Goal: Information Seeking & Learning: Compare options

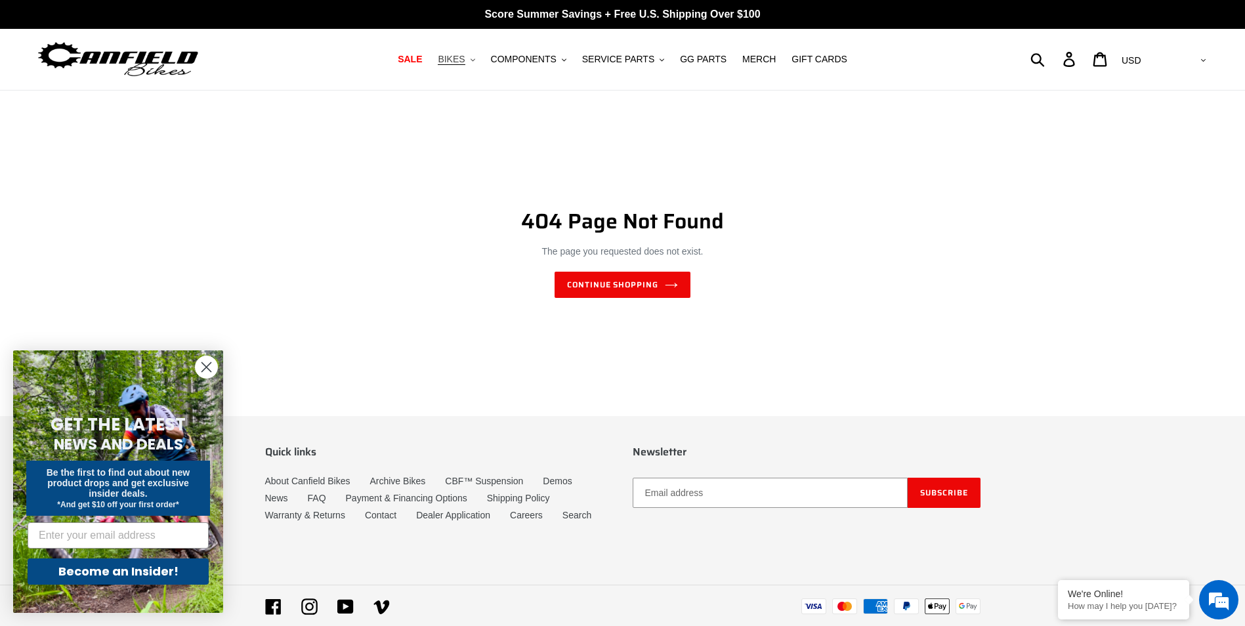
click at [465, 60] on span "BIKES" at bounding box center [451, 59] width 27 height 11
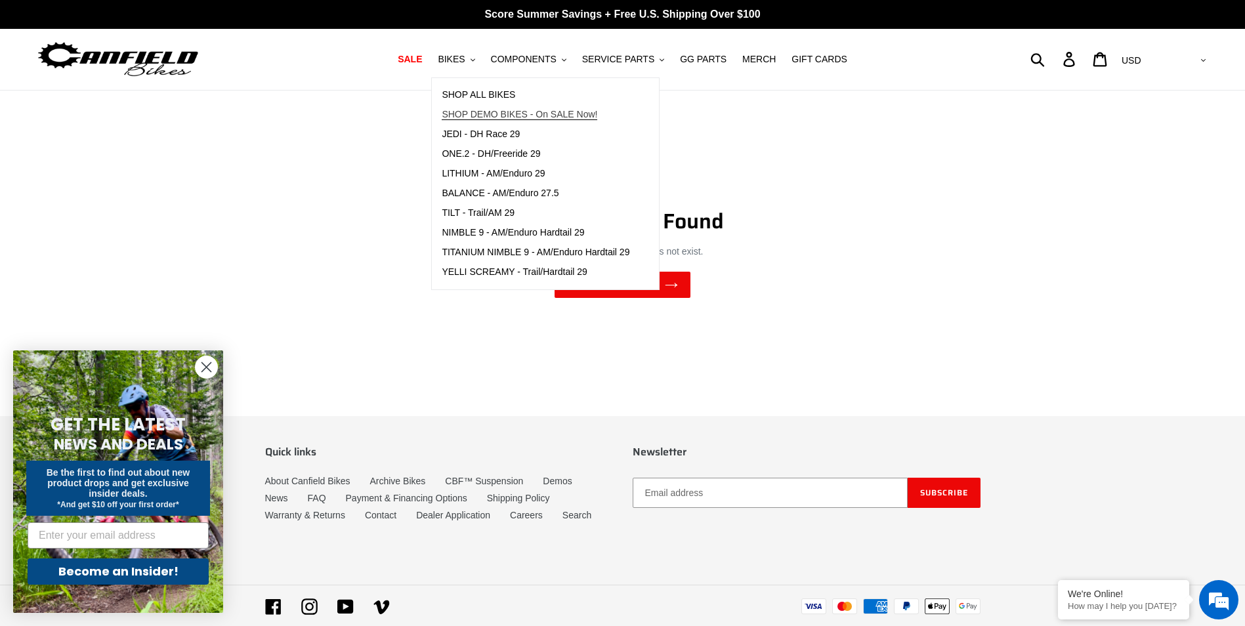
click at [519, 113] on span "SHOP DEMO BIKES - On SALE Now!" at bounding box center [520, 114] width 156 height 11
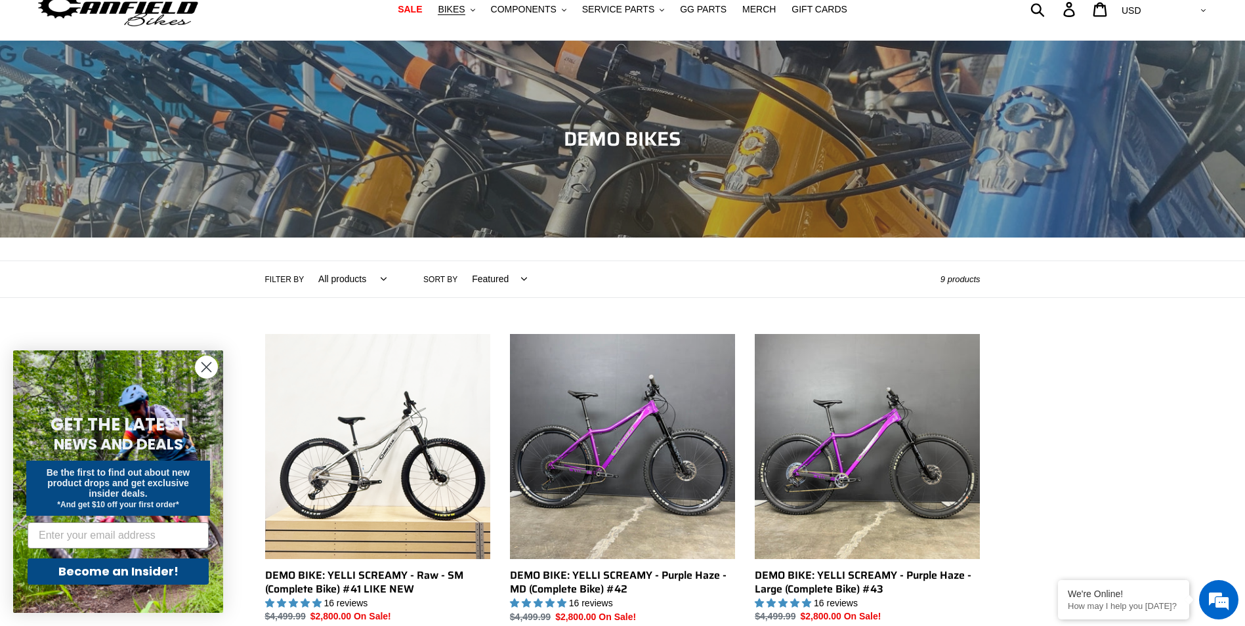
scroll to position [26, 0]
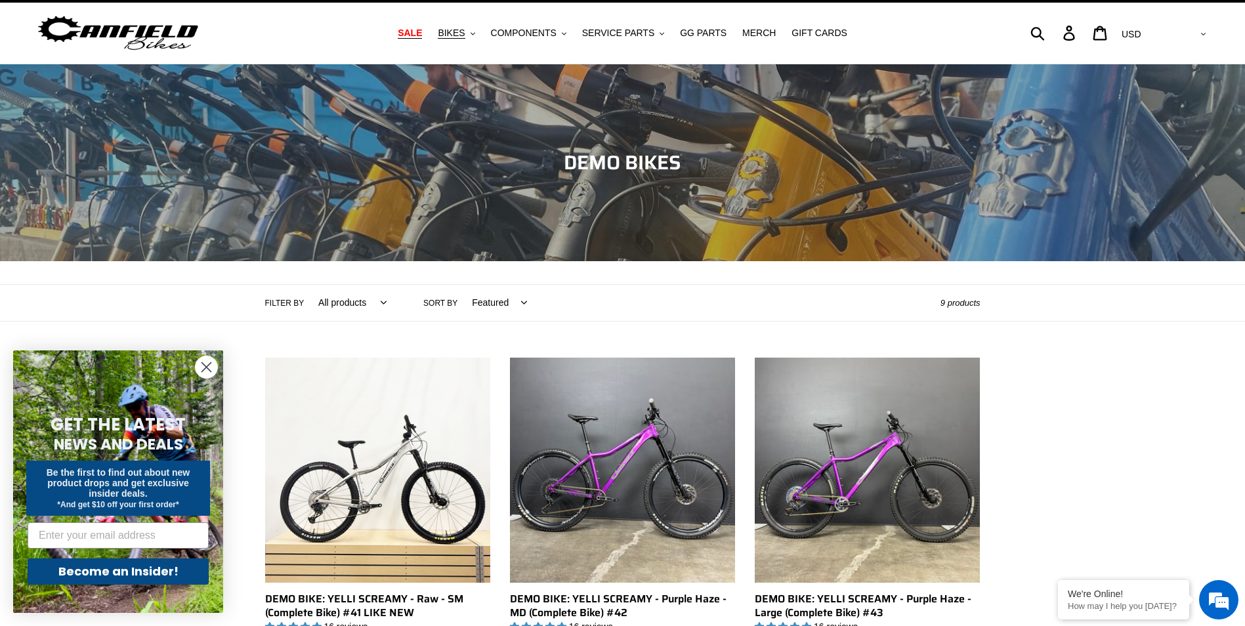
click at [422, 33] on span "SALE" at bounding box center [410, 33] width 24 height 11
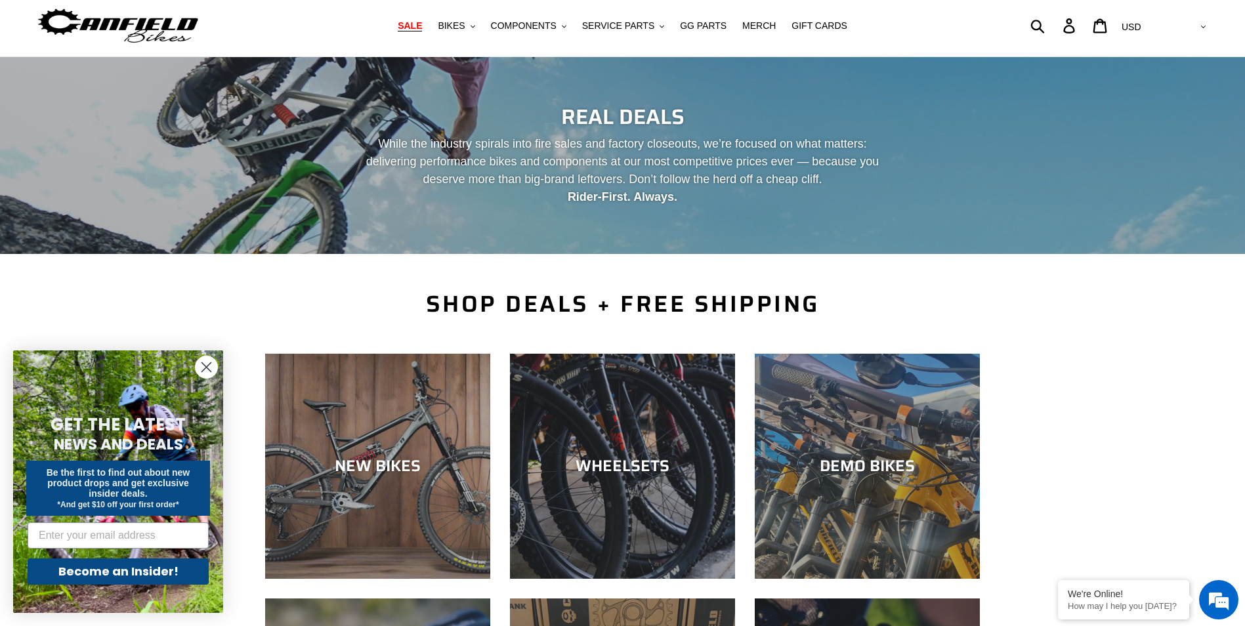
scroll to position [66, 0]
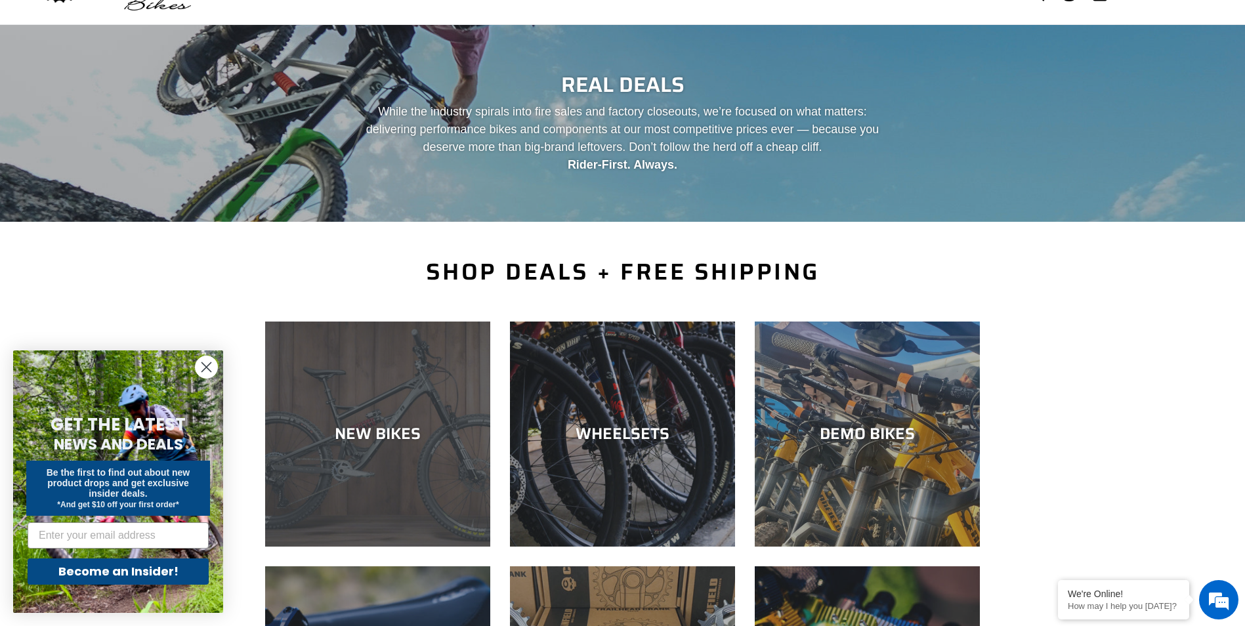
click at [383, 547] on div "NEW BIKES" at bounding box center [377, 547] width 225 height 0
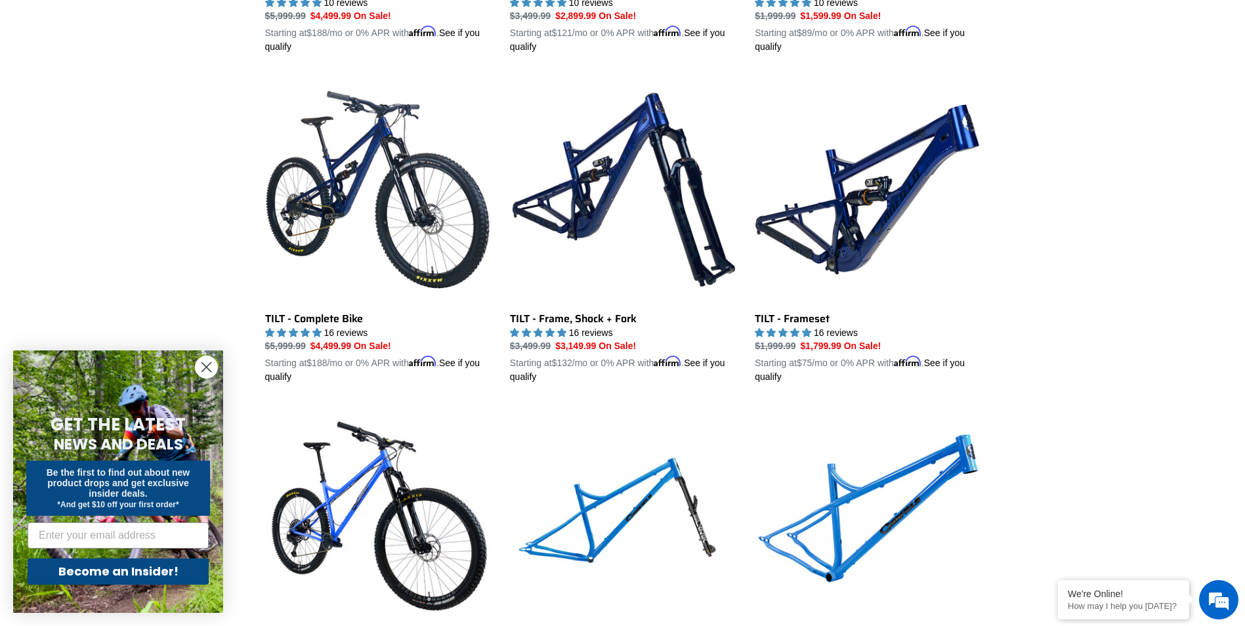
scroll to position [1608, 0]
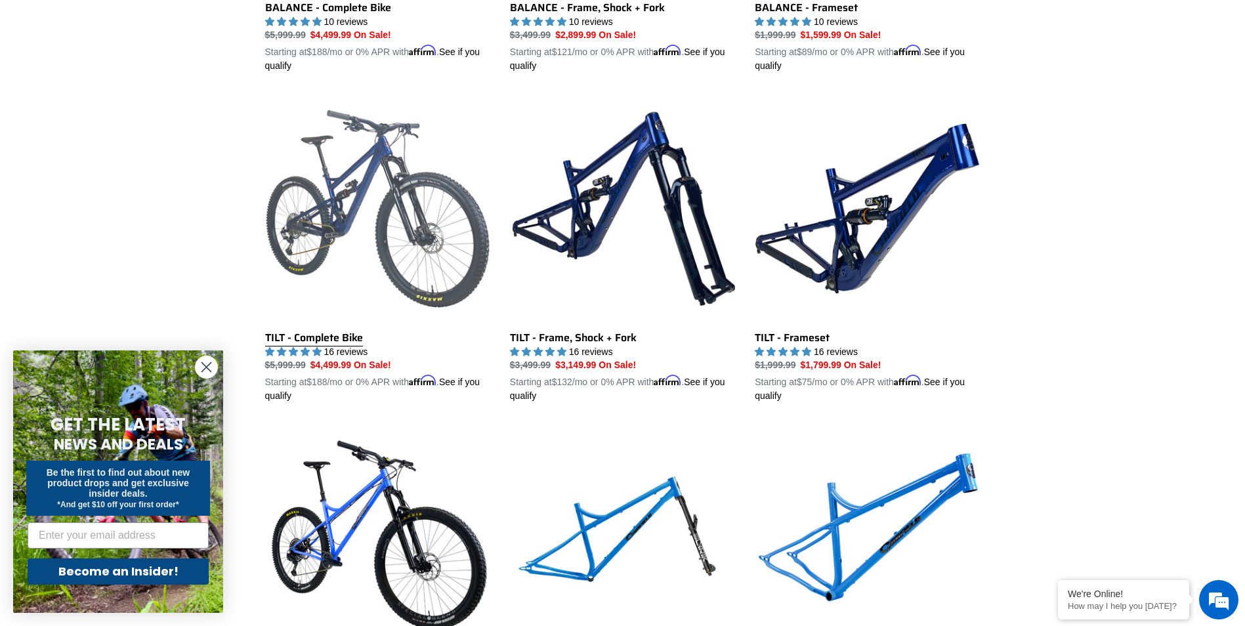
click at [289, 332] on link "TILT - Complete Bike" at bounding box center [377, 249] width 225 height 307
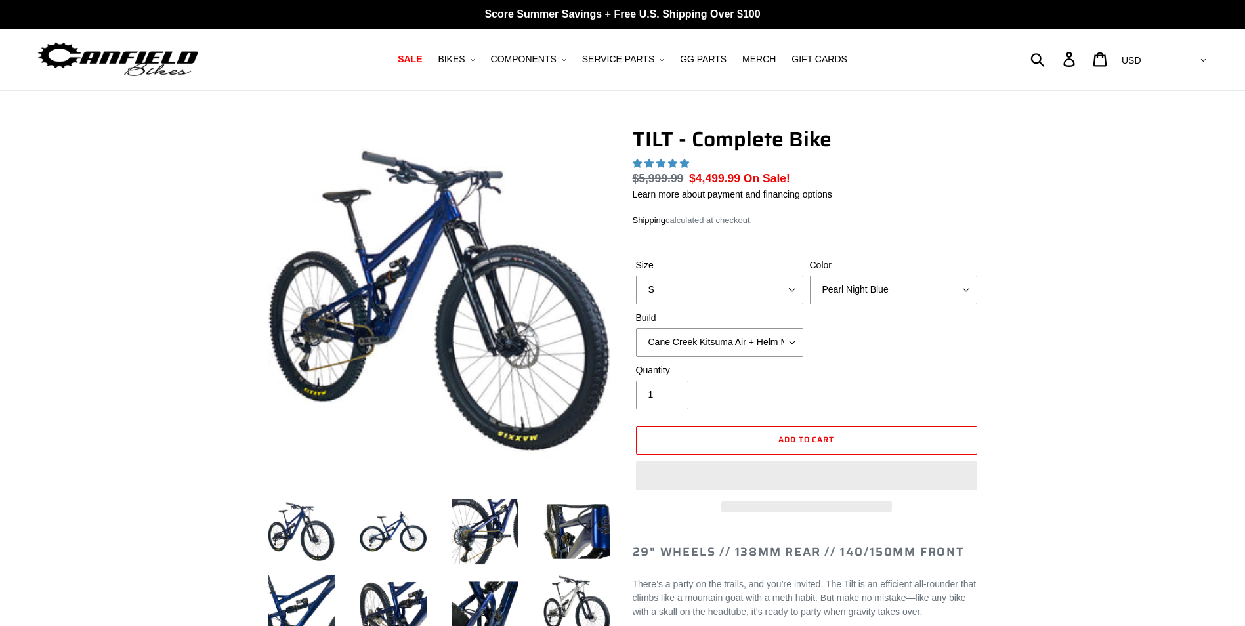
select select "highest-rating"
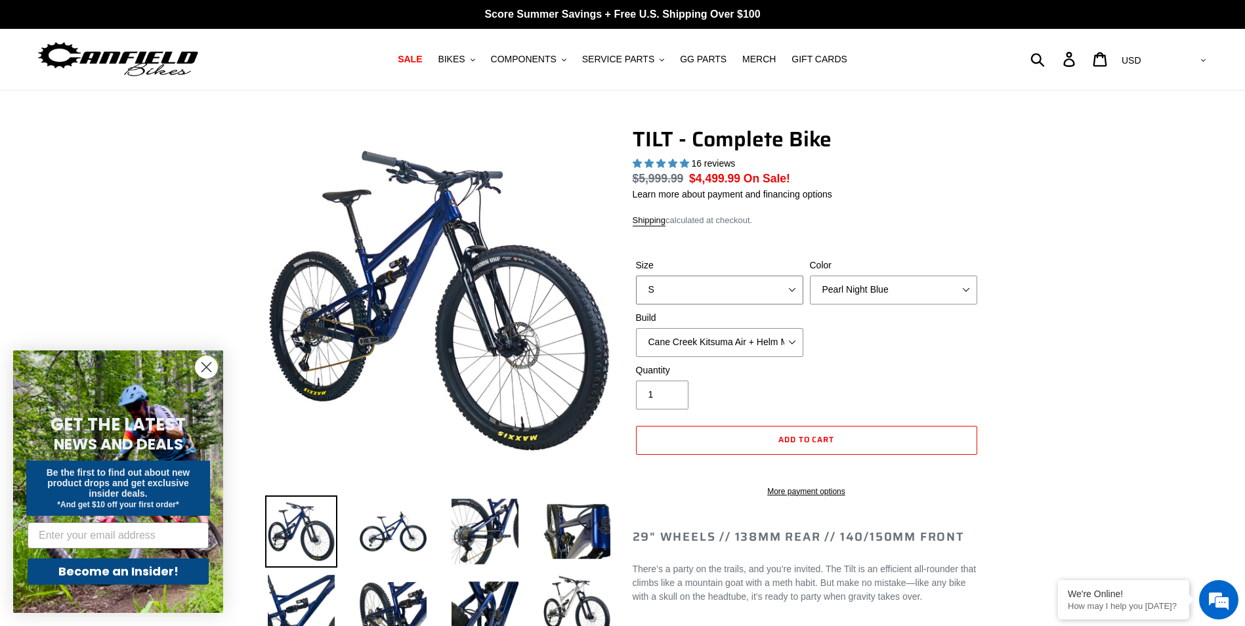
click at [790, 284] on select "S M L" at bounding box center [719, 290] width 167 height 29
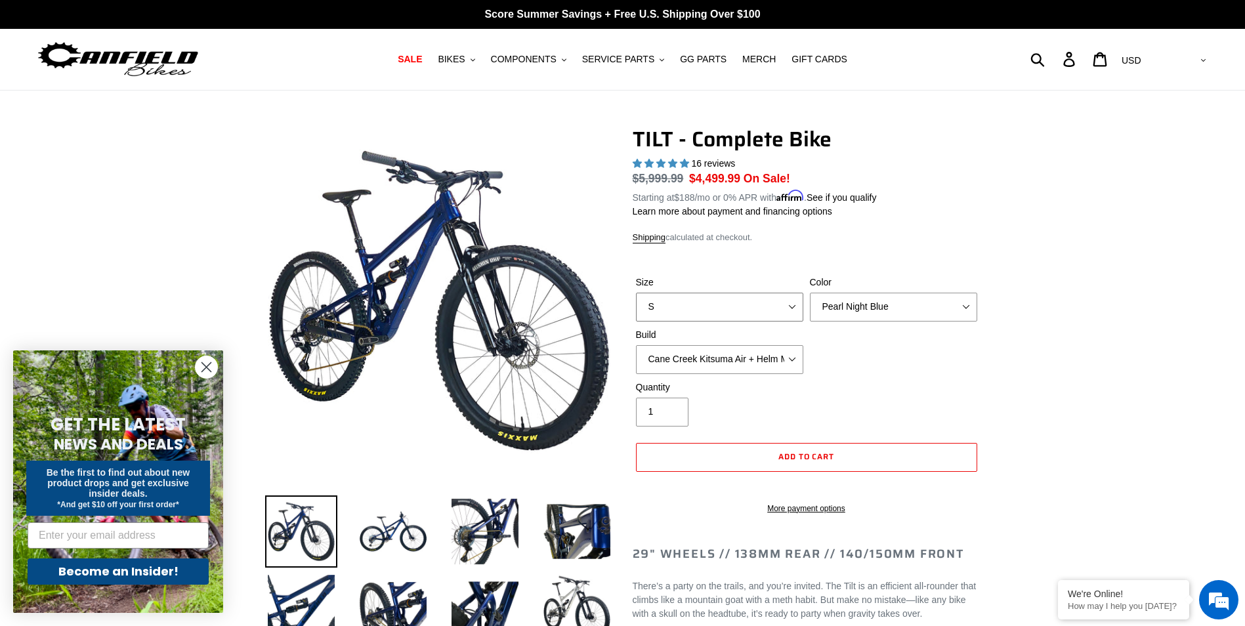
select select "L"
click at [636, 293] on select "S M L" at bounding box center [719, 307] width 167 height 29
click at [798, 355] on select "Cane Creek Kitsuma Air + Helm MKII 140 + SRAM GX Cane Creek Kitsuma Air + Helm …" at bounding box center [719, 359] width 167 height 29
click at [903, 349] on div "Size S M L Color Pearl Night Blue Stealth Silver Raw Build Cane Creek Kitsuma A…" at bounding box center [807, 328] width 348 height 105
click at [801, 358] on select "Cane Creek Kitsuma Air + Helm MKII 140 + SRAM GX Cane Creek Kitsuma Air + Helm …" at bounding box center [719, 359] width 167 height 29
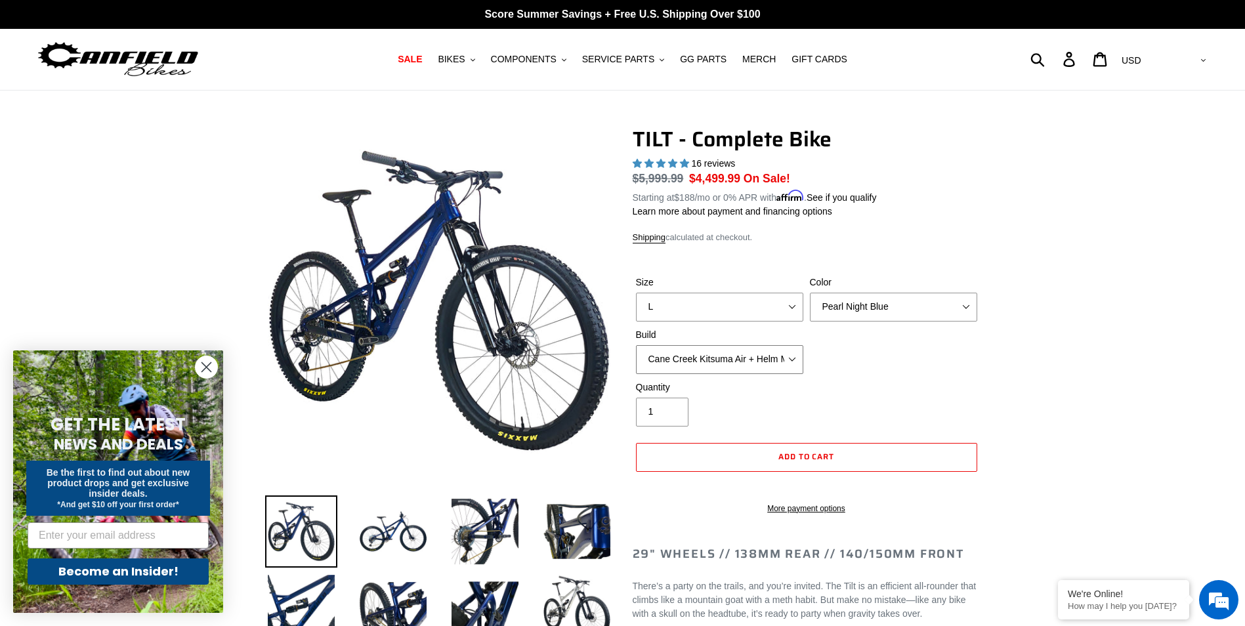
click at [636, 345] on select "Cane Creek Kitsuma Air + Helm MKII 140 + SRAM GX Cane Creek Kitsuma Air + Helm …" at bounding box center [719, 359] width 167 height 29
click at [797, 354] on select "Cane Creek Kitsuma Air + Helm MKII 140 + SRAM GX Cane Creek Kitsuma Air + Helm …" at bounding box center [719, 359] width 167 height 29
click at [636, 345] on select "Cane Creek Kitsuma Air + Helm MKII 140 + SRAM GX Cane Creek Kitsuma Air + Helm …" at bounding box center [719, 359] width 167 height 29
click at [799, 356] on select "Cane Creek Kitsuma Air + Helm MKII 140 + SRAM GX Cane Creek Kitsuma Air + Helm …" at bounding box center [719, 359] width 167 height 29
click at [636, 345] on select "Cane Creek Kitsuma Air + Helm MKII 140 + SRAM GX Cane Creek Kitsuma Air + Helm …" at bounding box center [719, 359] width 167 height 29
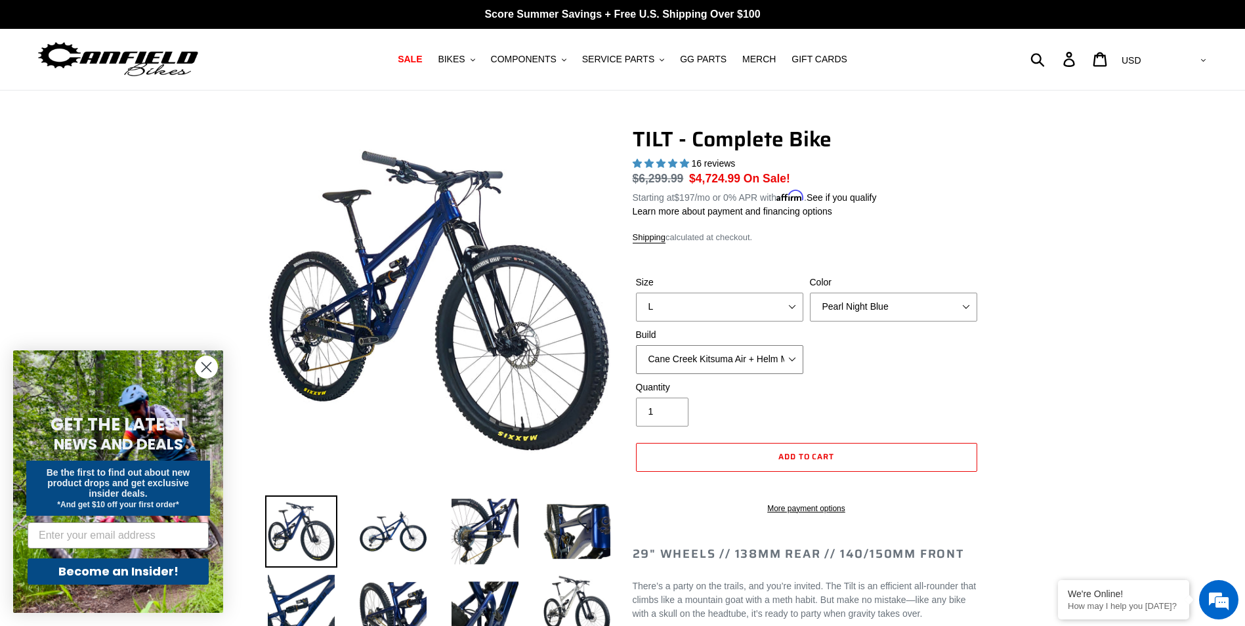
click at [794, 355] on select "Cane Creek Kitsuma Air + Helm MKII 140 + SRAM GX Cane Creek Kitsuma Air + Helm …" at bounding box center [719, 359] width 167 height 29
click at [636, 345] on select "Cane Creek Kitsuma Air + Helm MKII 140 + SRAM GX Cane Creek Kitsuma Air + Helm …" at bounding box center [719, 359] width 167 height 29
click at [796, 360] on select "Cane Creek Kitsuma Air + Helm MKII 140 + SRAM GX Cane Creek Kitsuma Air + Helm …" at bounding box center [719, 359] width 167 height 29
click at [636, 345] on select "Cane Creek Kitsuma Air + Helm MKII 140 + SRAM GX Cane Creek Kitsuma Air + Helm …" at bounding box center [719, 359] width 167 height 29
click at [798, 359] on select "Cane Creek Kitsuma Air + Helm MKII 140 + SRAM GX Cane Creek Kitsuma Air + Helm …" at bounding box center [719, 359] width 167 height 29
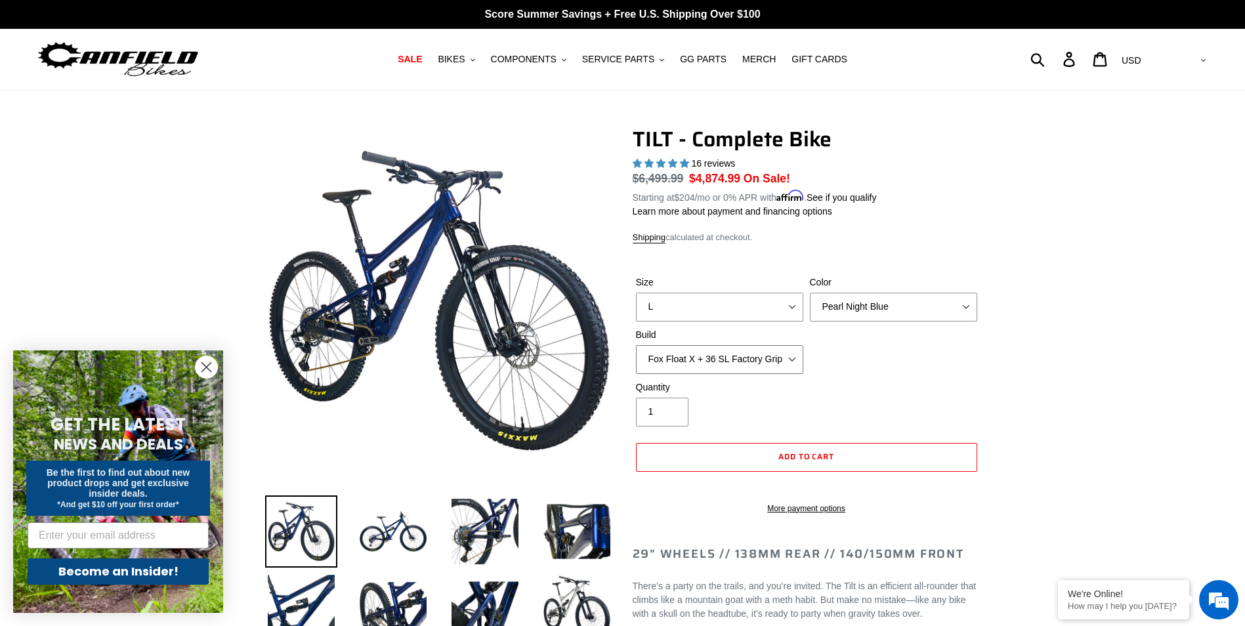
select select "RockShox SD ULT + Pike ULT 140 + SRAM GX"
click at [636, 345] on select "Cane Creek Kitsuma Air + Helm MKII 140 + SRAM GX Cane Creek Kitsuma Air + Helm …" at bounding box center [719, 359] width 167 height 29
click at [509, 59] on span "COMPONENTS" at bounding box center [524, 59] width 66 height 11
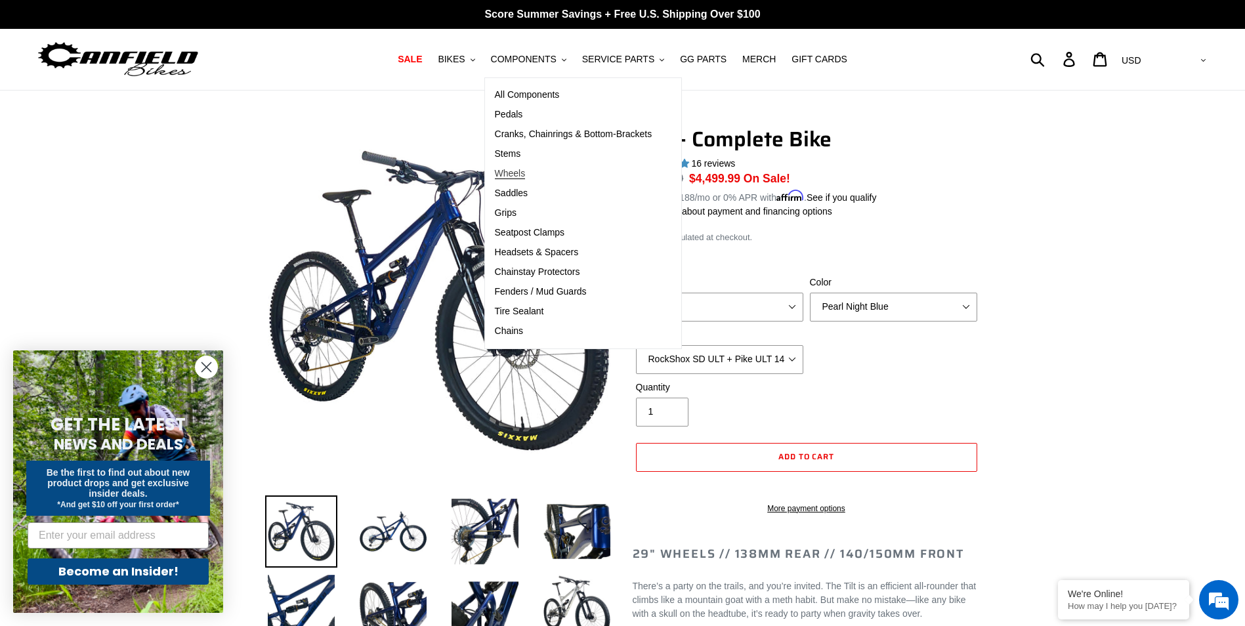
click at [526, 170] on span "Wheels" at bounding box center [510, 173] width 31 height 11
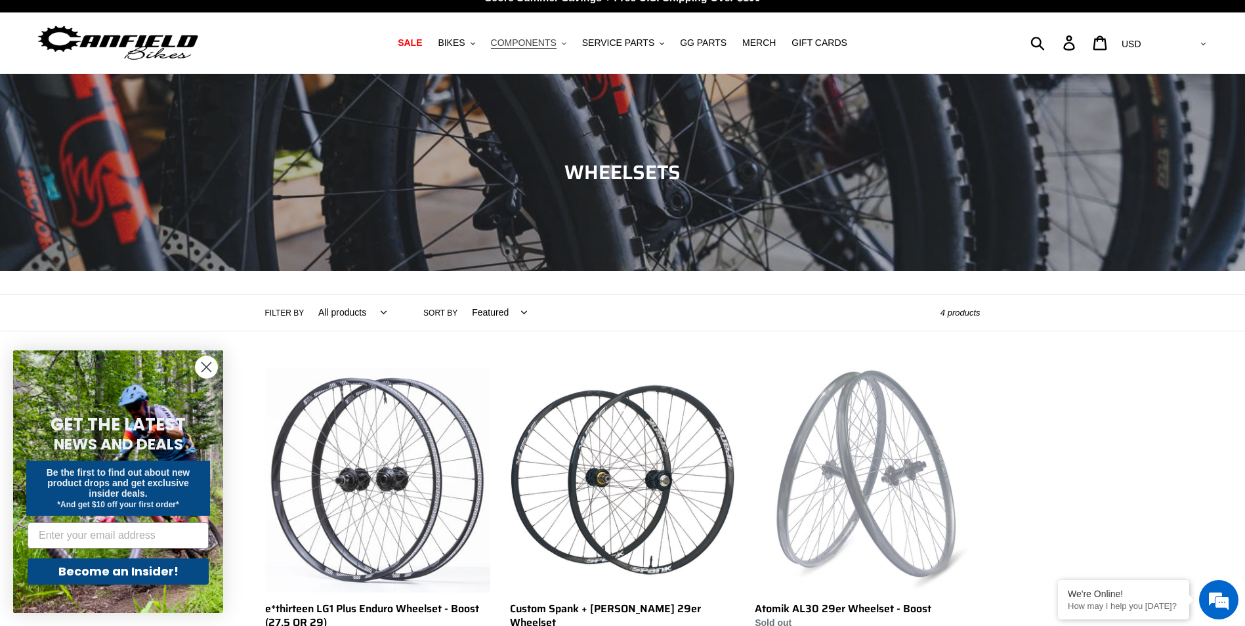
click at [540, 47] on span "COMPONENTS" at bounding box center [524, 42] width 66 height 11
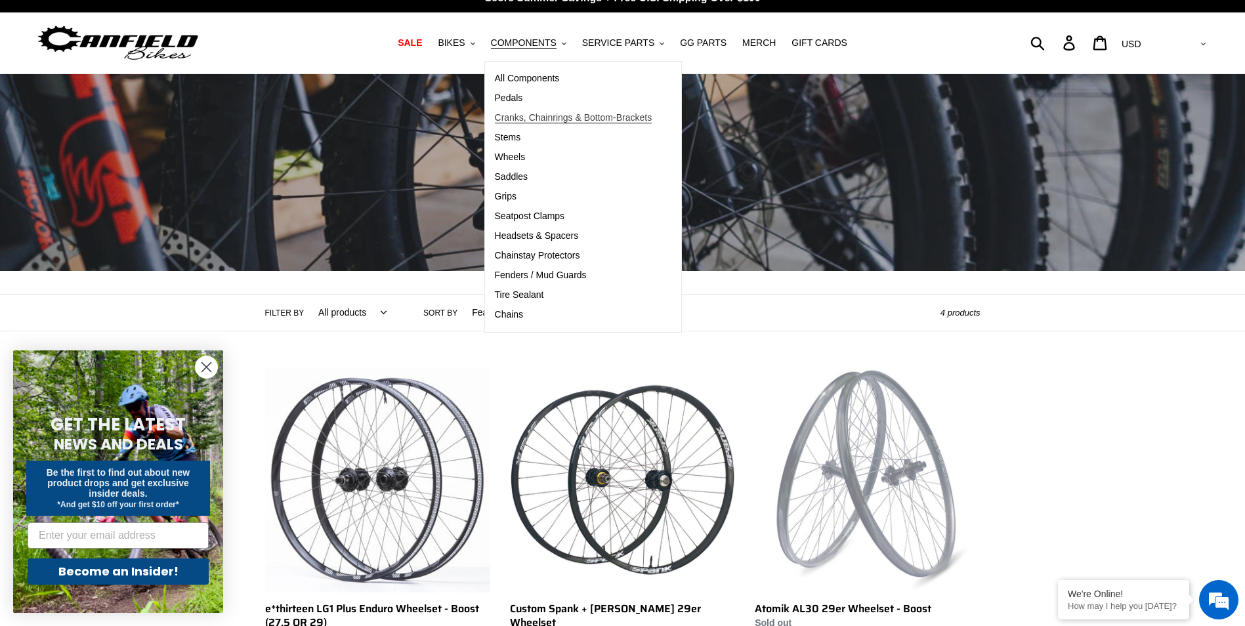
click at [548, 118] on span "Cranks, Chainrings & Bottom-Brackets" at bounding box center [574, 117] width 158 height 11
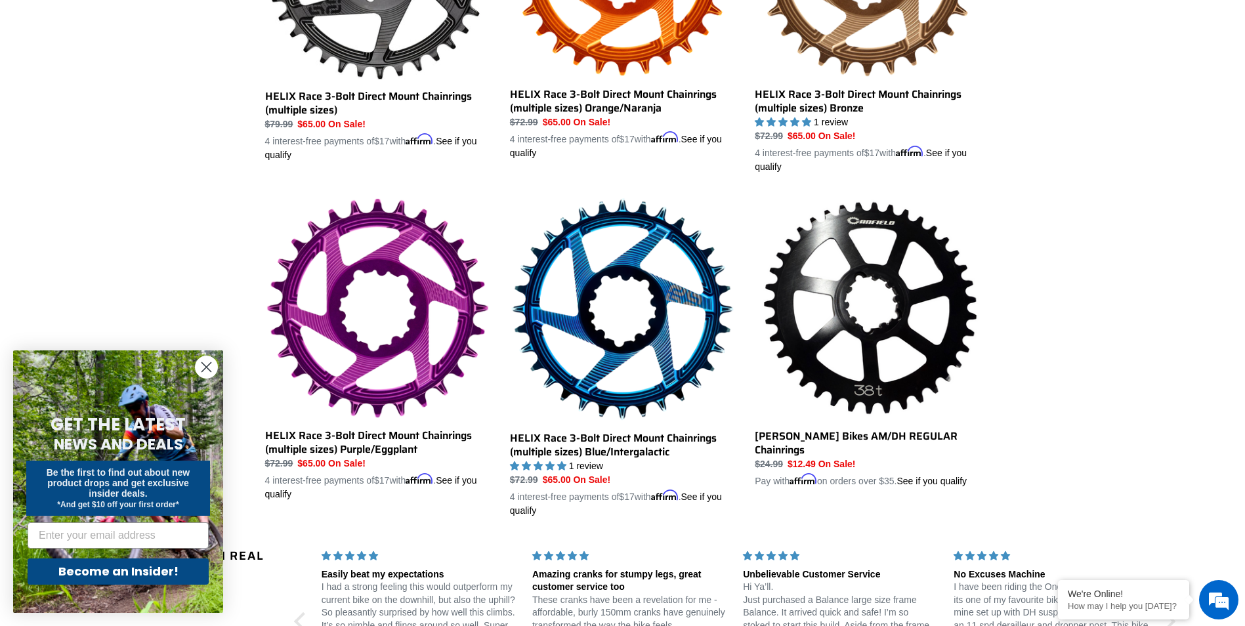
scroll to position [870, 0]
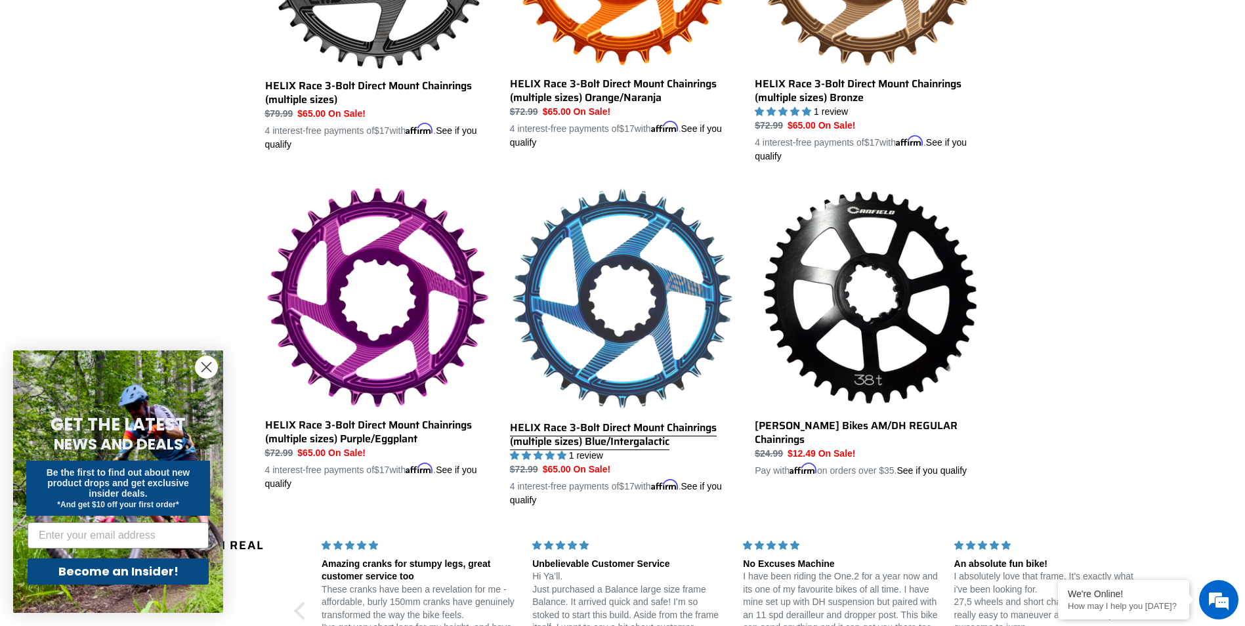
click at [652, 339] on link "HELIX Race 3-Bolt Direct Mount Chainrings (multiple sizes) Blue/Intergalactic" at bounding box center [622, 346] width 225 height 321
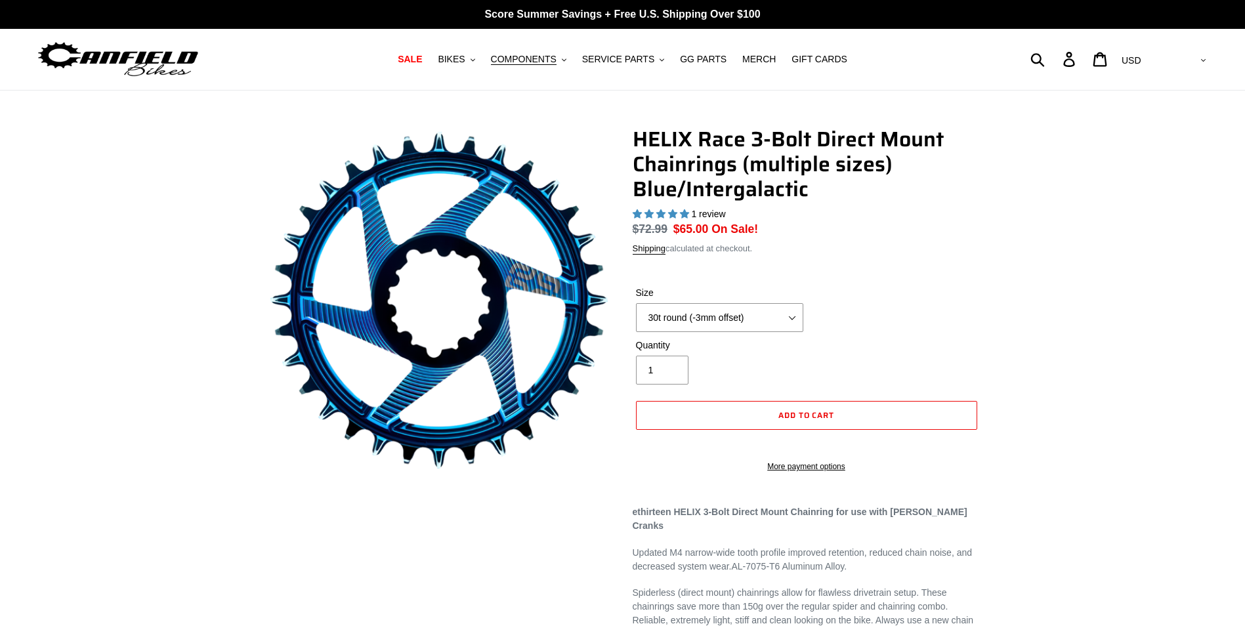
select select "highest-rating"
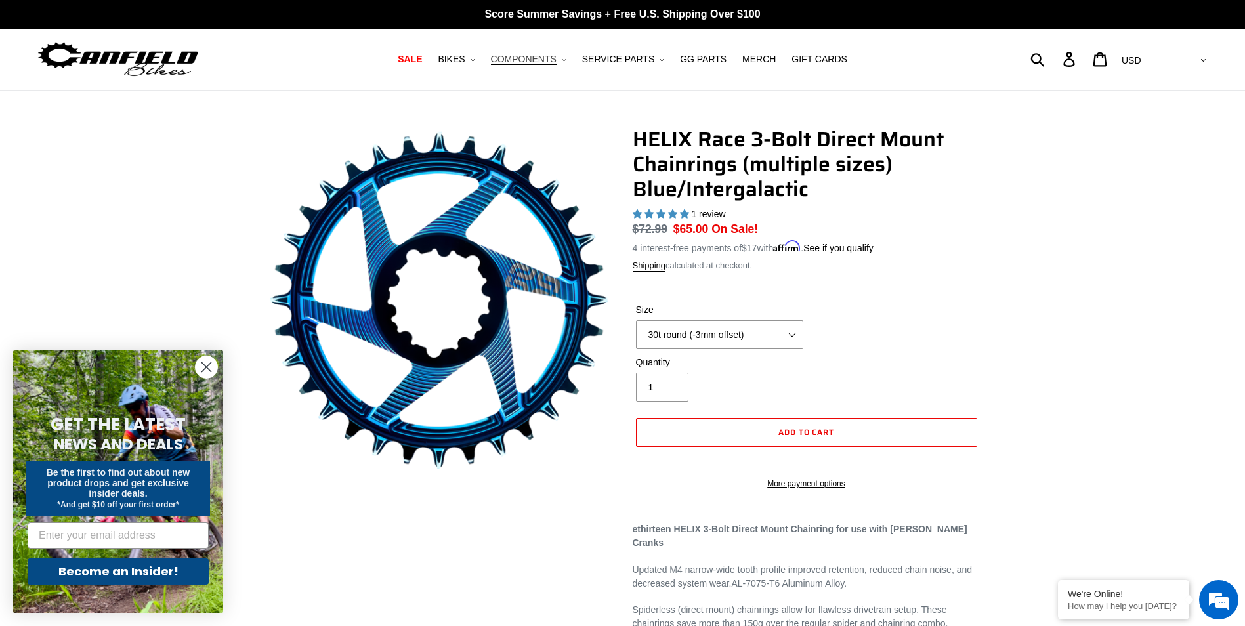
click at [538, 58] on span "COMPONENTS" at bounding box center [524, 59] width 66 height 11
